Goal: Task Accomplishment & Management: Manage account settings

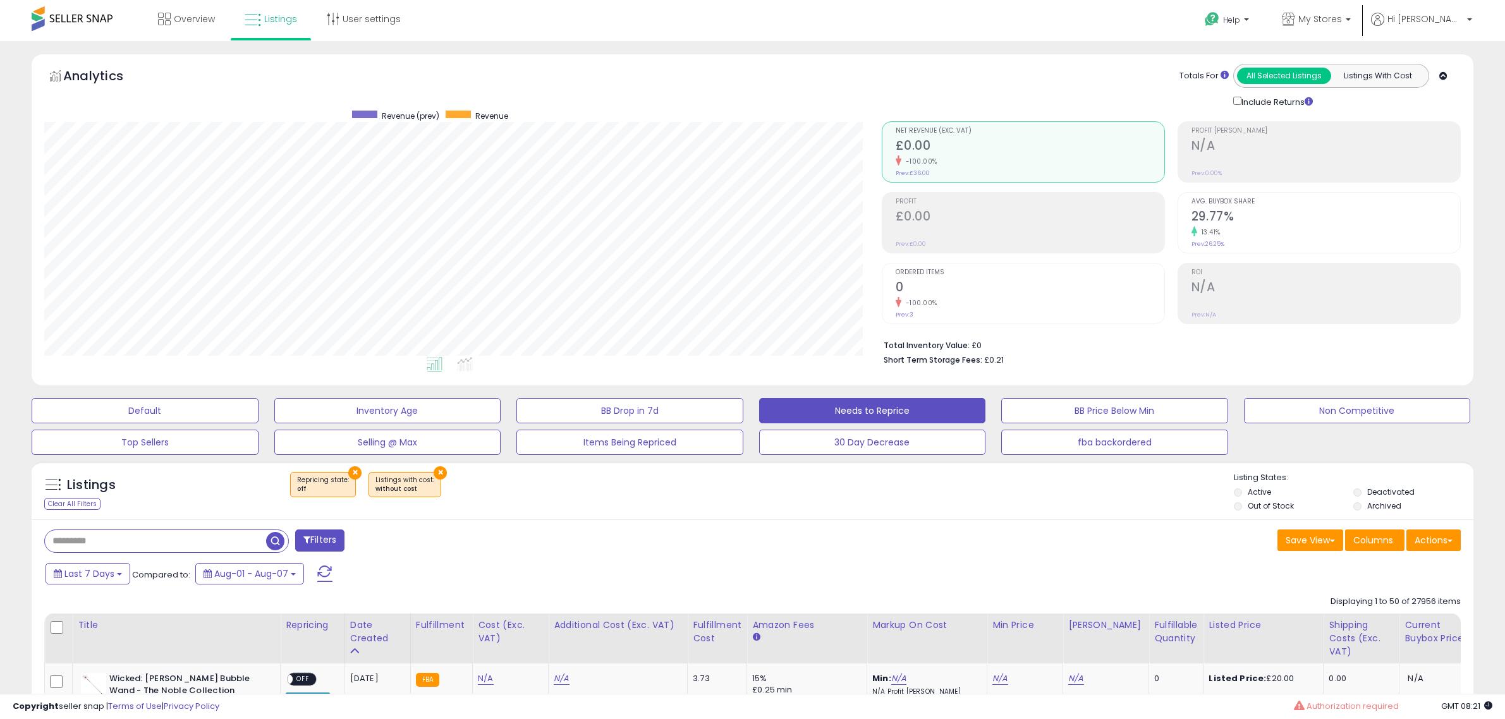
select select "**"
click at [1300, 511] on li "Out of Stock" at bounding box center [1293, 508] width 118 height 14
click at [1370, 506] on label "Archived" at bounding box center [1384, 506] width 34 height 11
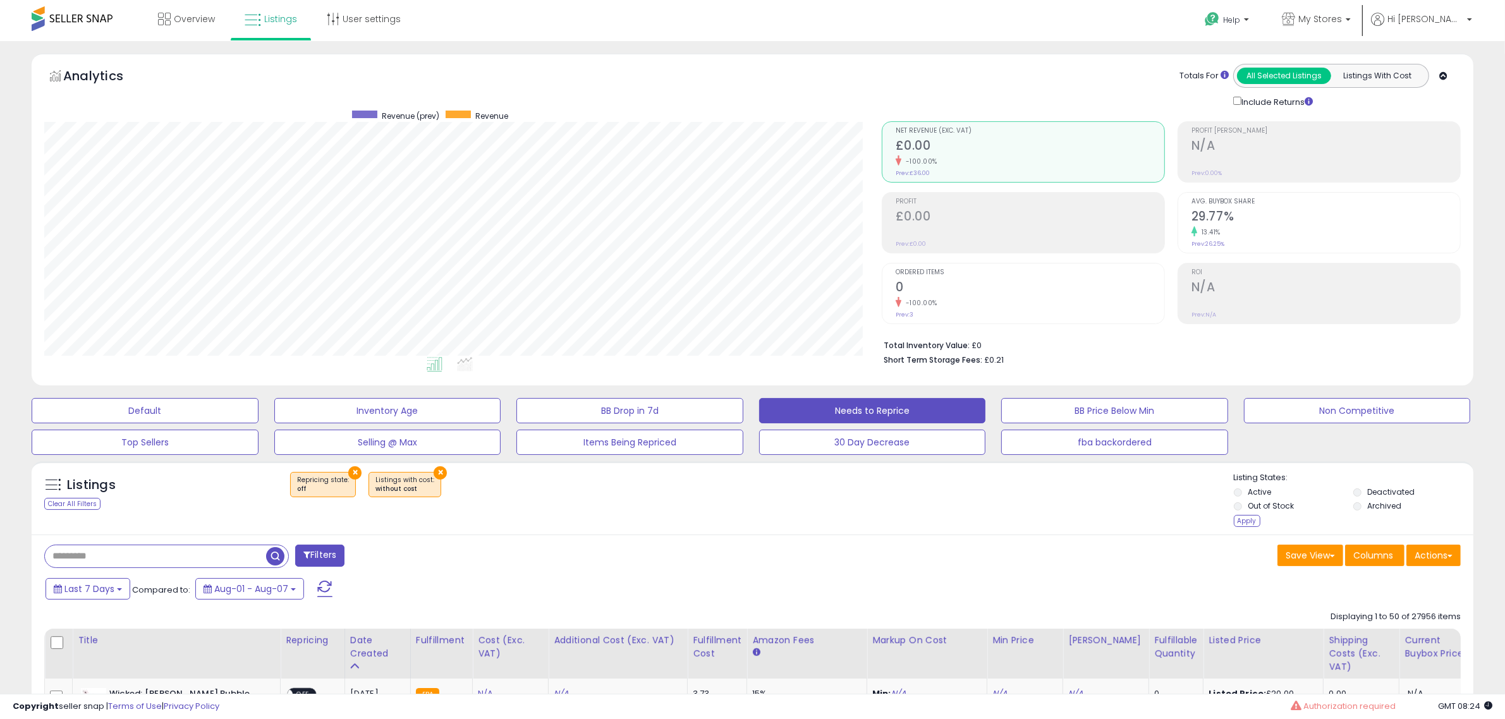
click at [1366, 492] on li "Deactivated" at bounding box center [1412, 494] width 118 height 14
click at [1262, 507] on label "Out of Stock" at bounding box center [1271, 506] width 46 height 11
click at [1243, 525] on div "Apply" at bounding box center [1247, 521] width 27 height 12
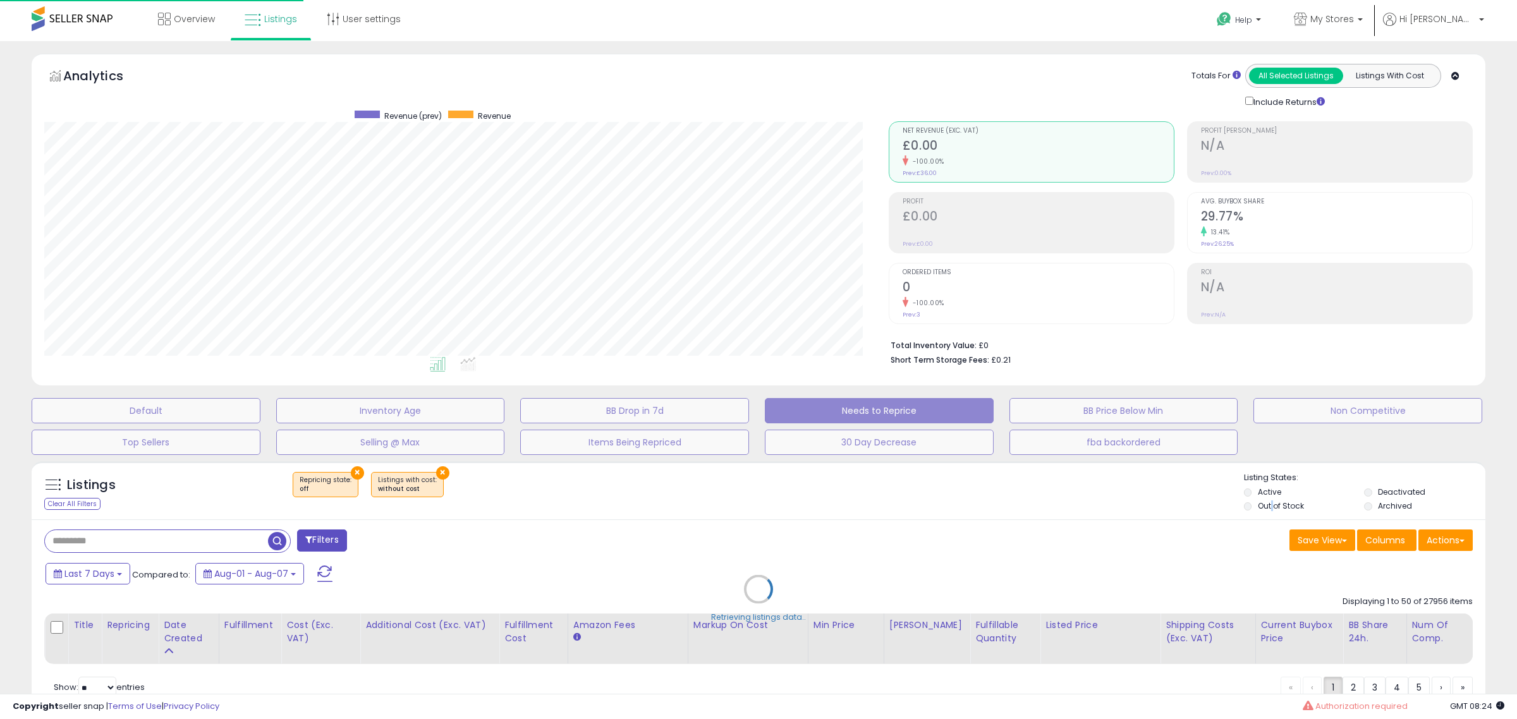
scroll to position [259, 844]
drag, startPoint x: 1281, startPoint y: 514, endPoint x: 1283, endPoint y: 506, distance: 8.6
click at [1279, 509] on div "Retrieving listings data.." at bounding box center [758, 599] width 1473 height 288
click at [1284, 504] on div "Retrieving listings data.." at bounding box center [758, 599] width 1473 height 288
click at [1379, 492] on div "Retrieving listings data.." at bounding box center [758, 599] width 1473 height 288
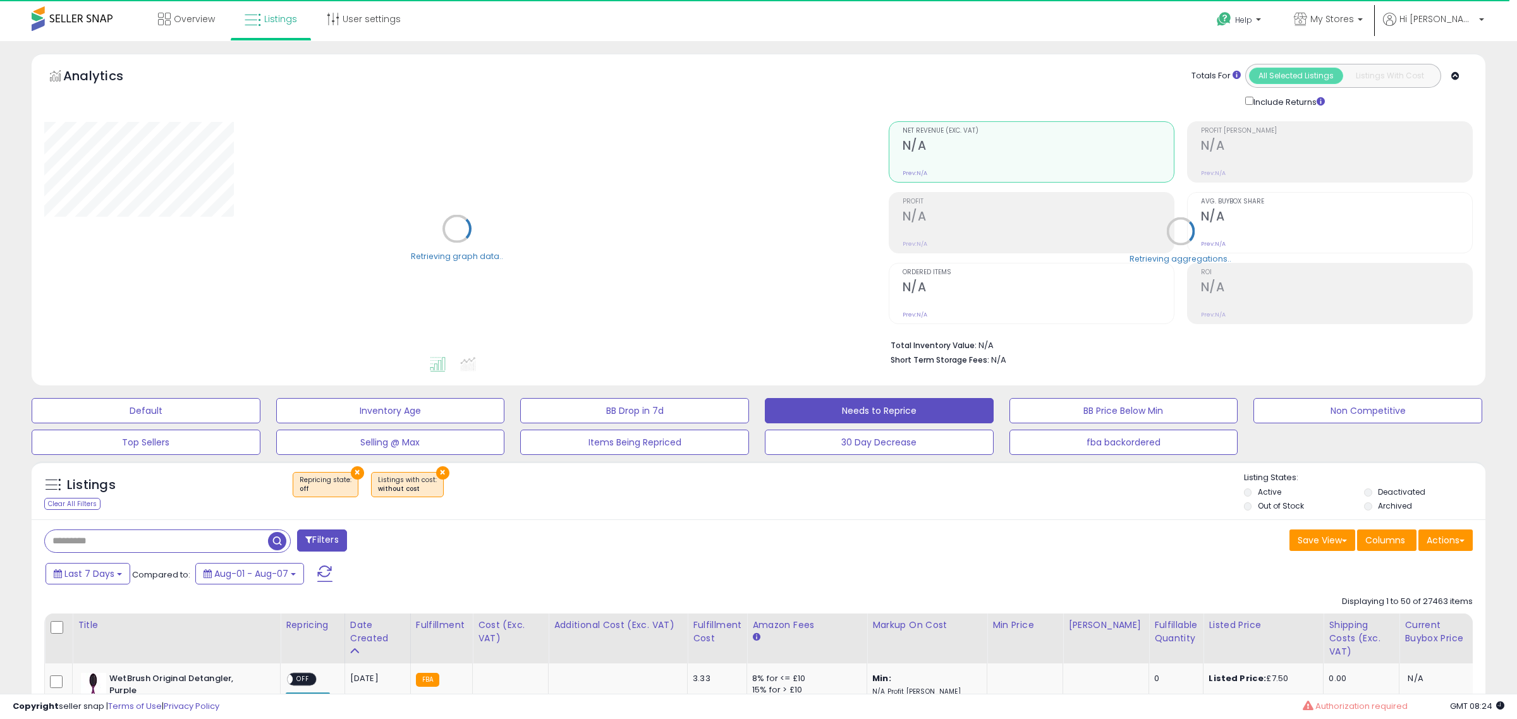
select select "**"
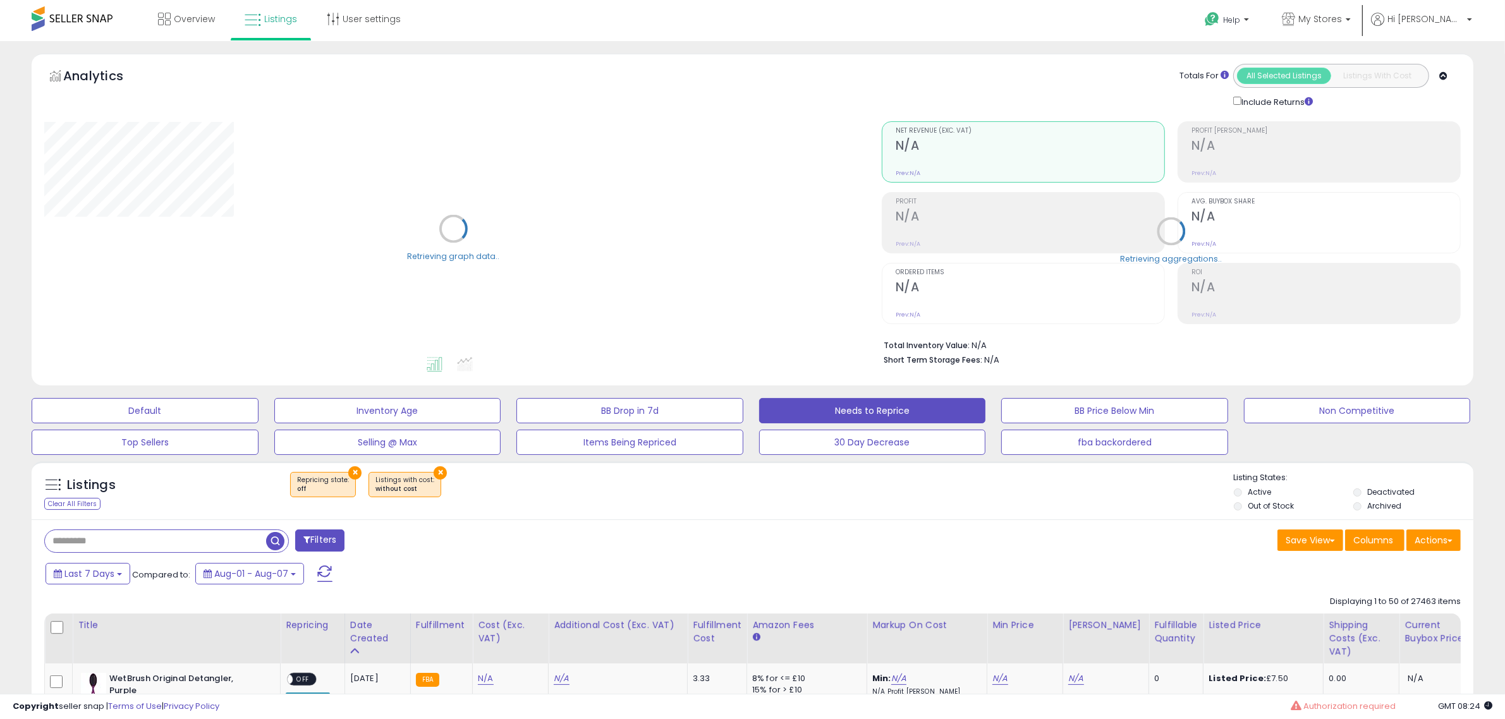
click at [250, 497] on div "Listings" at bounding box center [145, 489] width 221 height 20
click at [1266, 513] on li "Out of Stock" at bounding box center [1293, 508] width 118 height 14
click at [1376, 491] on label "Deactivated" at bounding box center [1390, 492] width 47 height 11
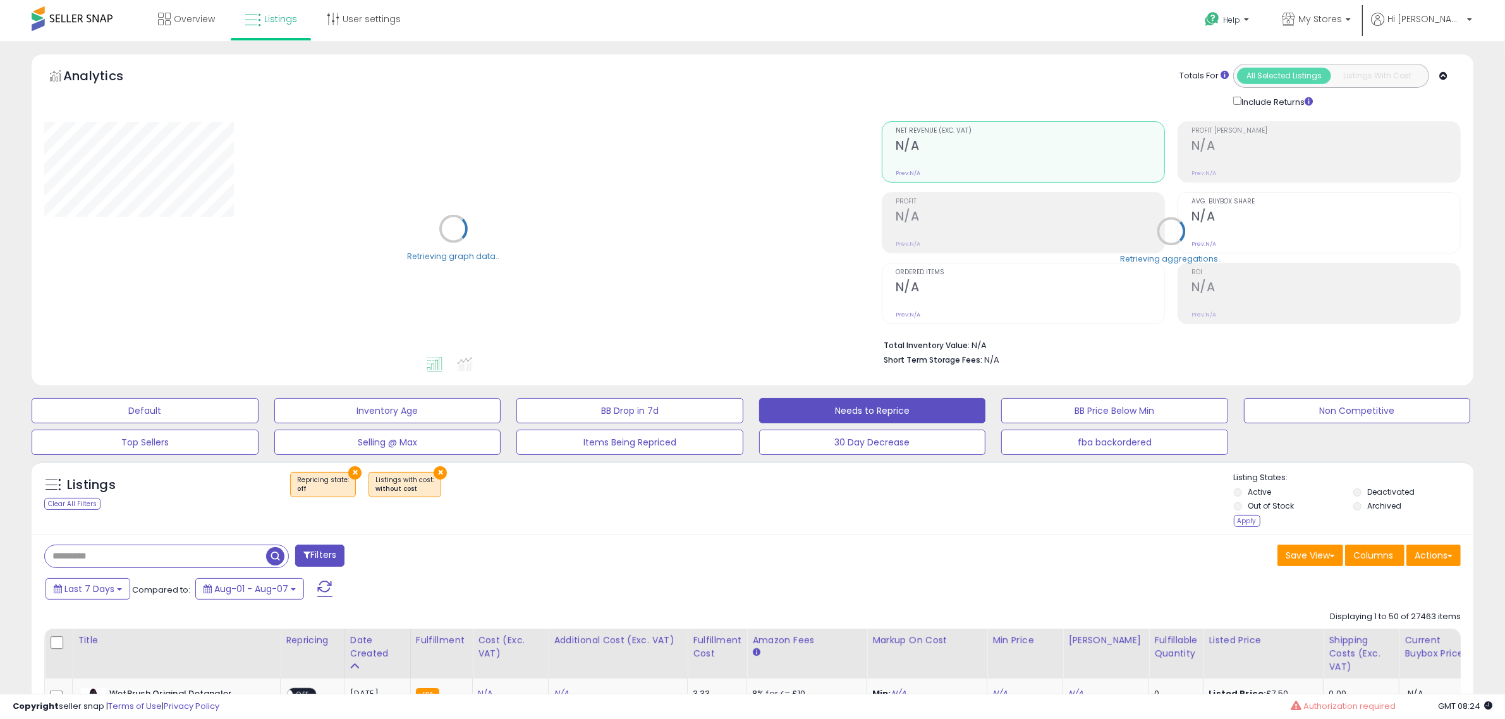
click at [1276, 509] on label "Out of Stock" at bounding box center [1271, 506] width 46 height 11
click at [1247, 525] on div "Apply" at bounding box center [1247, 521] width 27 height 12
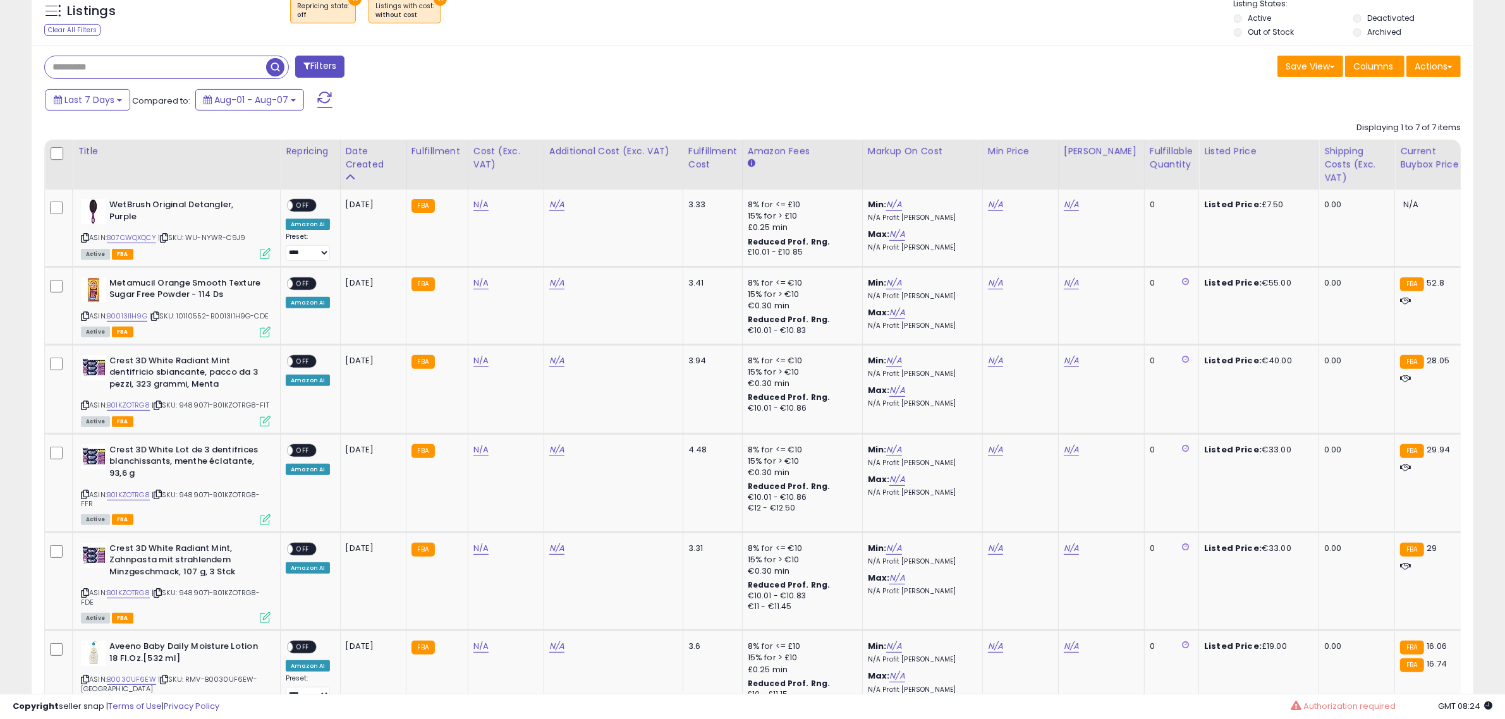
scroll to position [686, 0]
